Goal: Find specific page/section: Find specific page/section

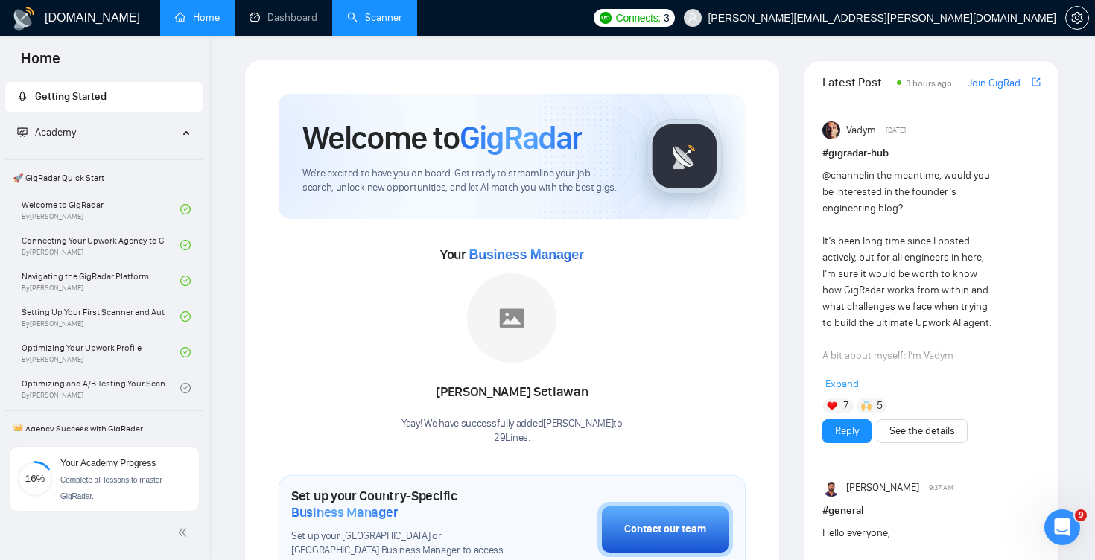
click at [379, 18] on link "Scanner" at bounding box center [374, 17] width 55 height 13
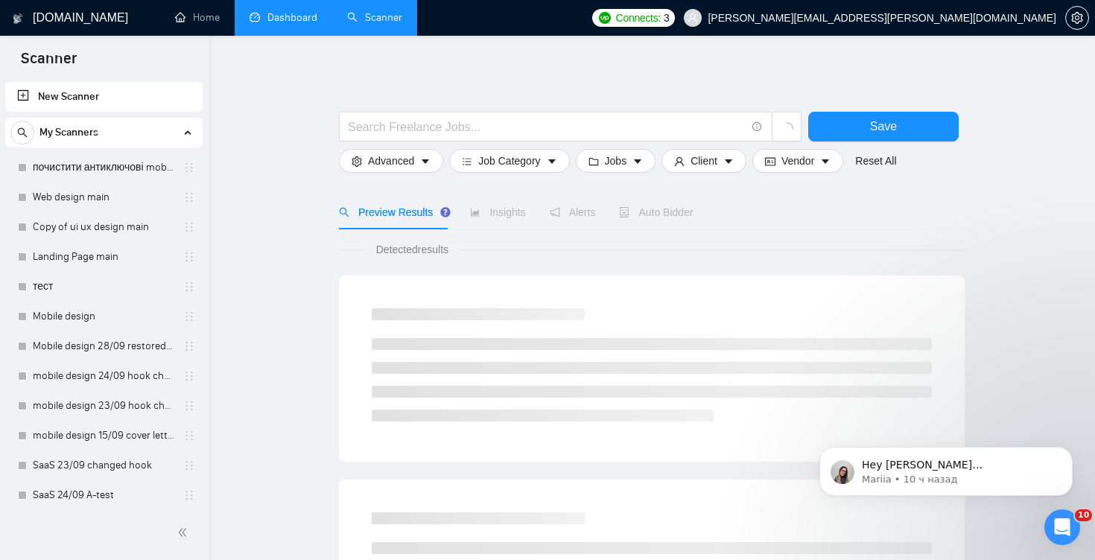
click at [291, 18] on link "Dashboard" at bounding box center [284, 17] width 68 height 13
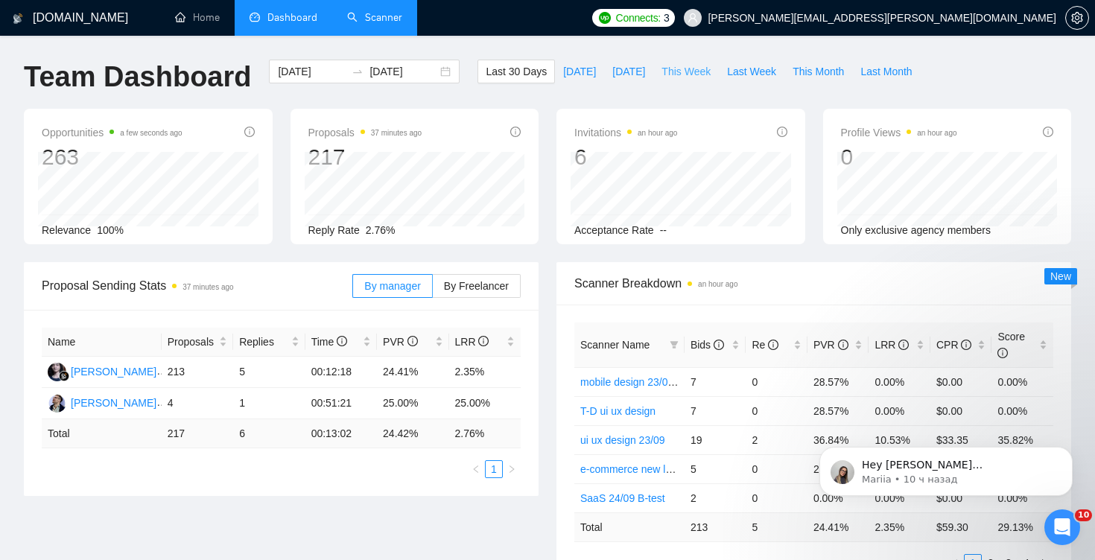
click at [684, 80] on button "This Week" at bounding box center [686, 72] width 66 height 24
type input "[DATE]"
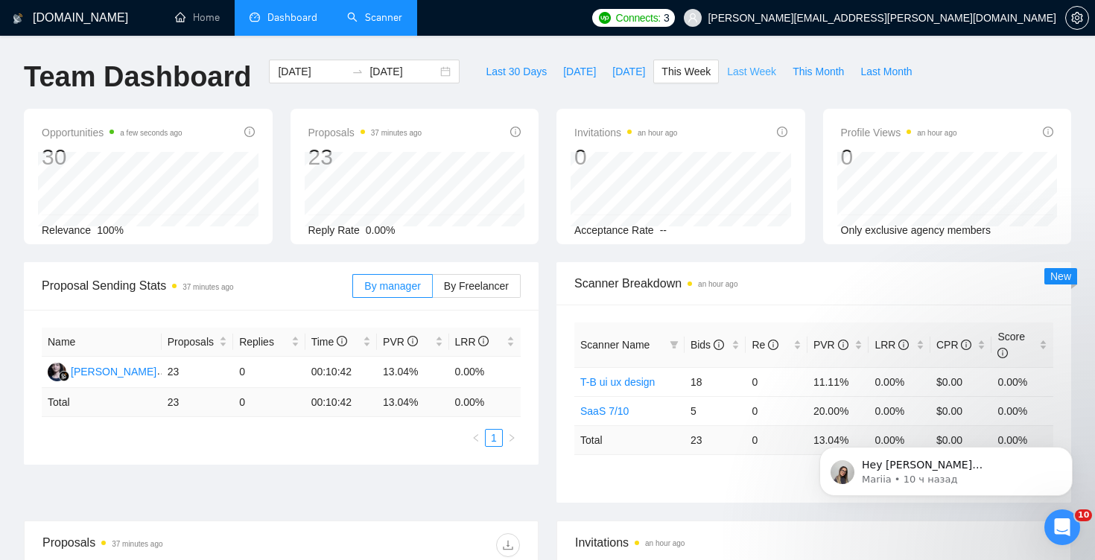
click at [730, 66] on span "Last Week" at bounding box center [751, 71] width 49 height 16
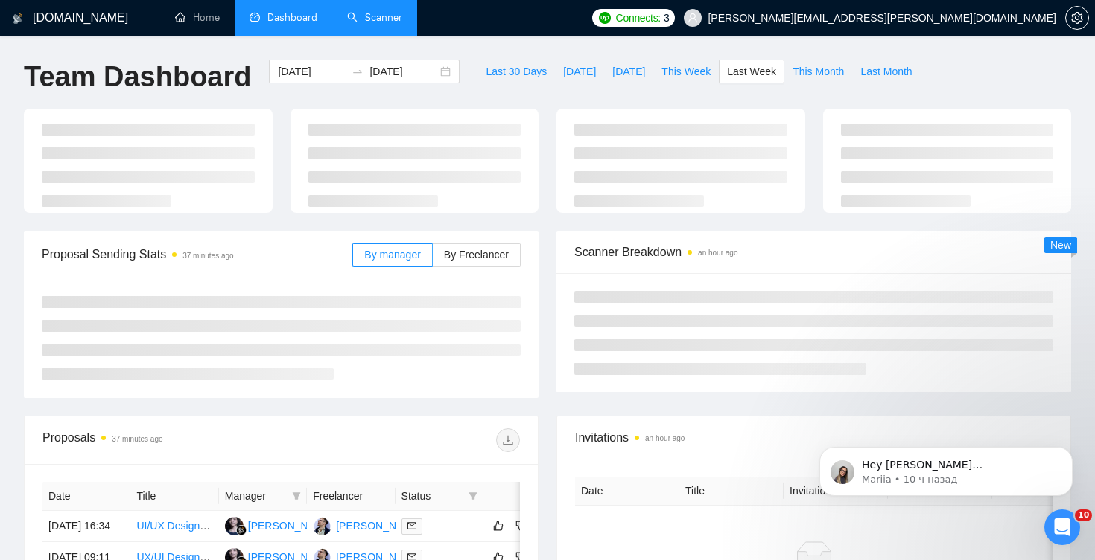
type input "[DATE]"
